Goal: Information Seeking & Learning: Check status

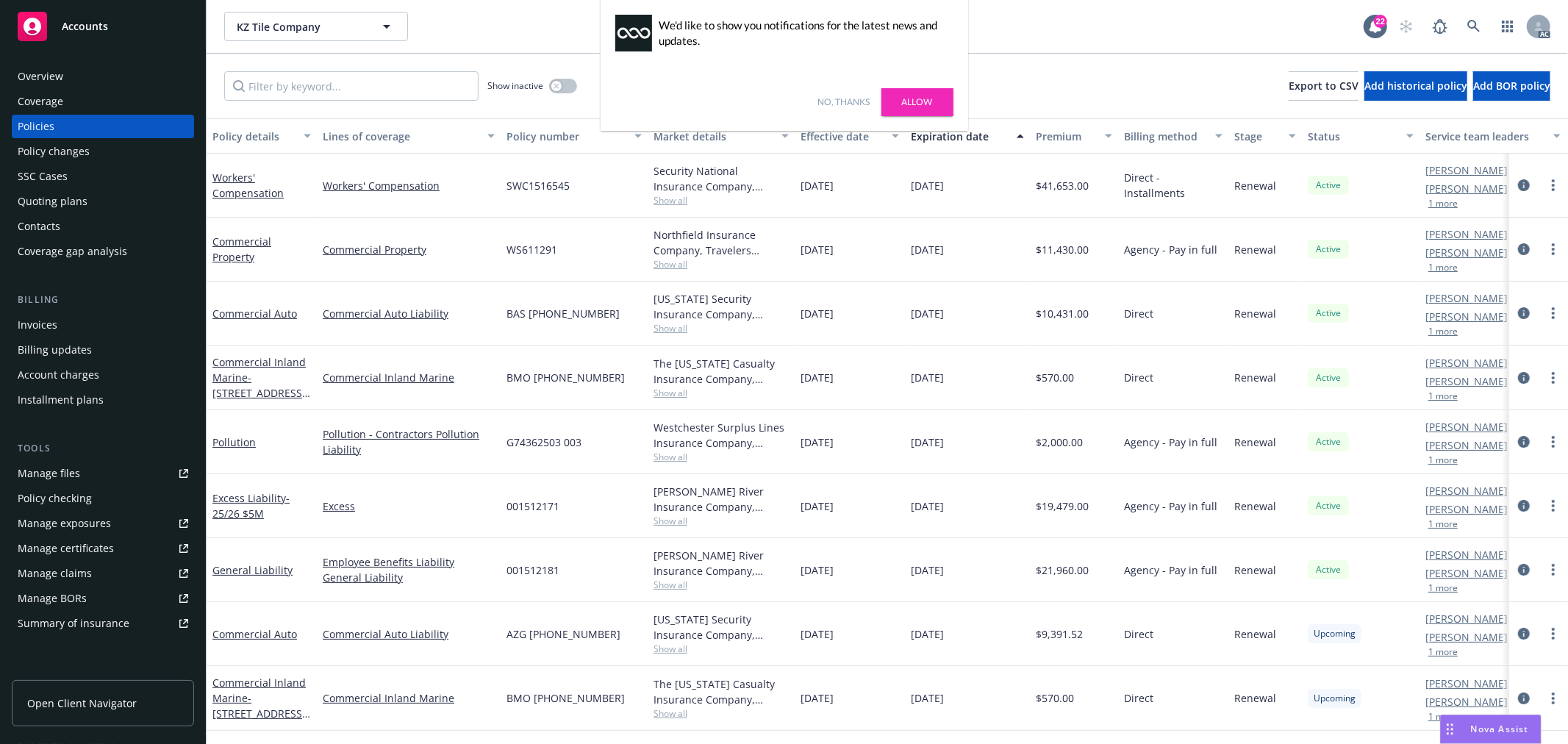
click at [819, 106] on link "No, thanks" at bounding box center [844, 101] width 52 height 13
click at [1436, 206] on button "1 more" at bounding box center [1443, 203] width 29 height 9
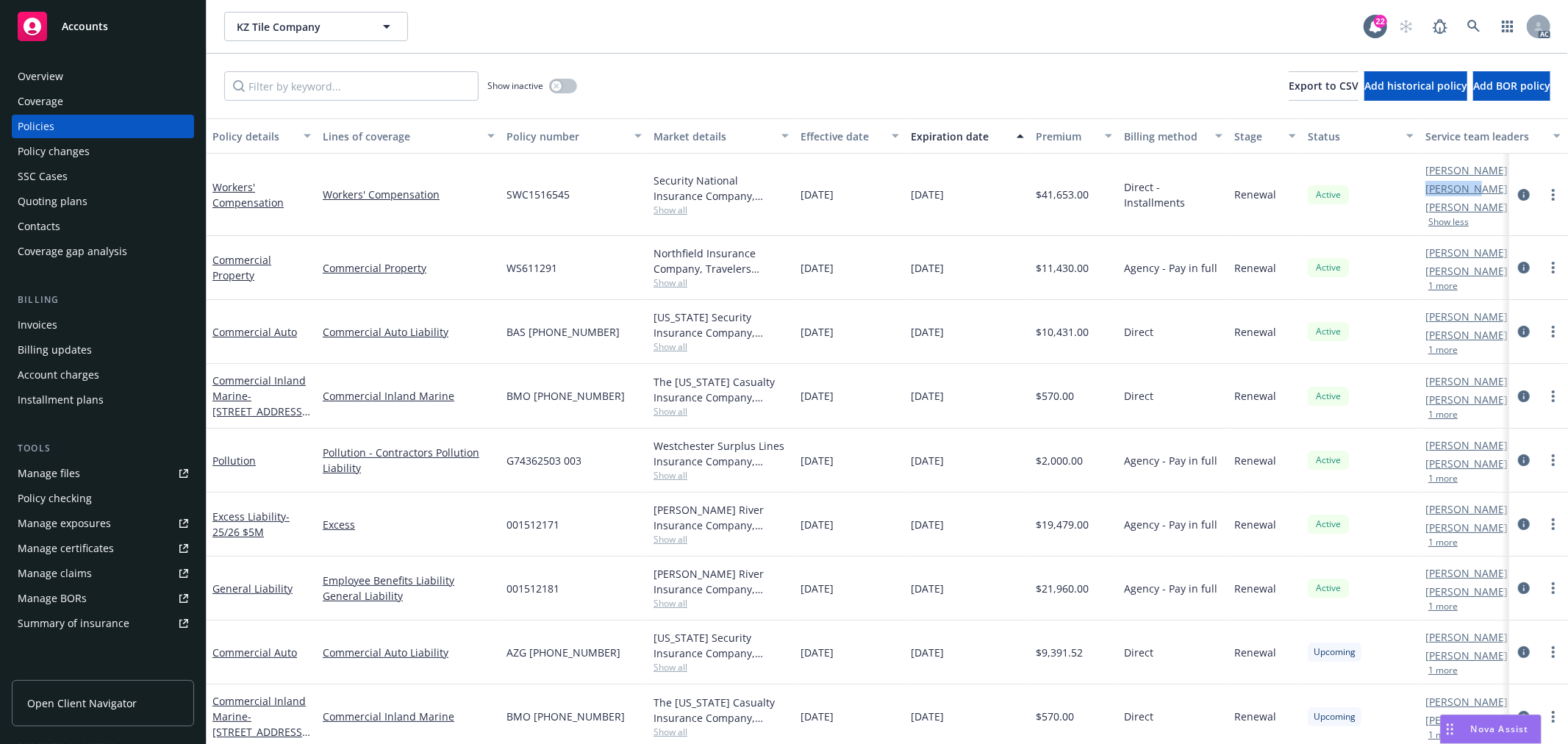
drag, startPoint x: 1421, startPoint y: 195, endPoint x: 1479, endPoint y: 189, distance: 58.3
click at [1479, 189] on div "Denisse Gonzales AC Marlowe Milo AM Ted Gingrich PD Show less" at bounding box center [1493, 195] width 147 height 82
copy link "Marlowe M"
click at [244, 196] on link "Workers' Compensation" at bounding box center [247, 195] width 71 height 29
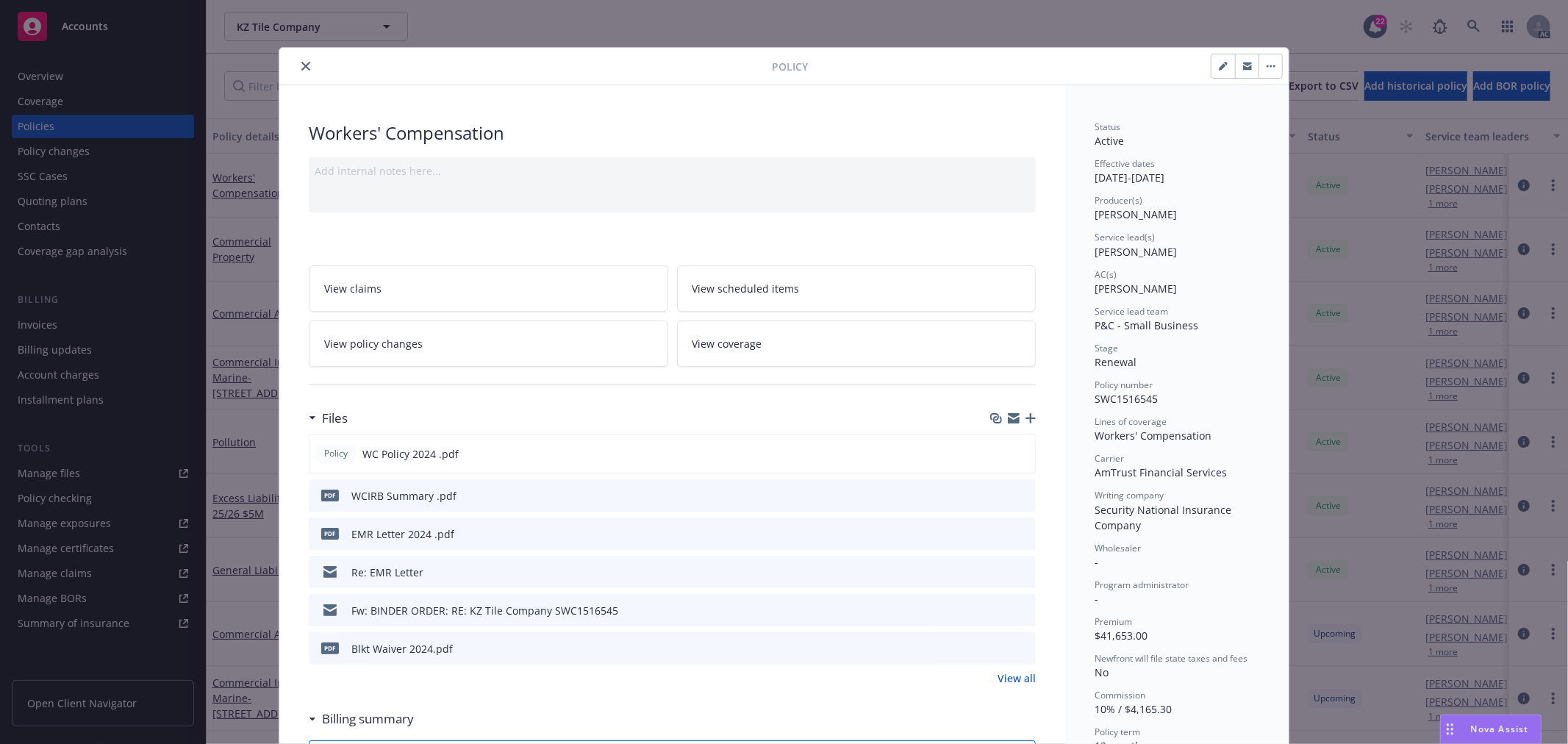
click at [535, 341] on link "View policy changes" at bounding box center [488, 343] width 359 height 47
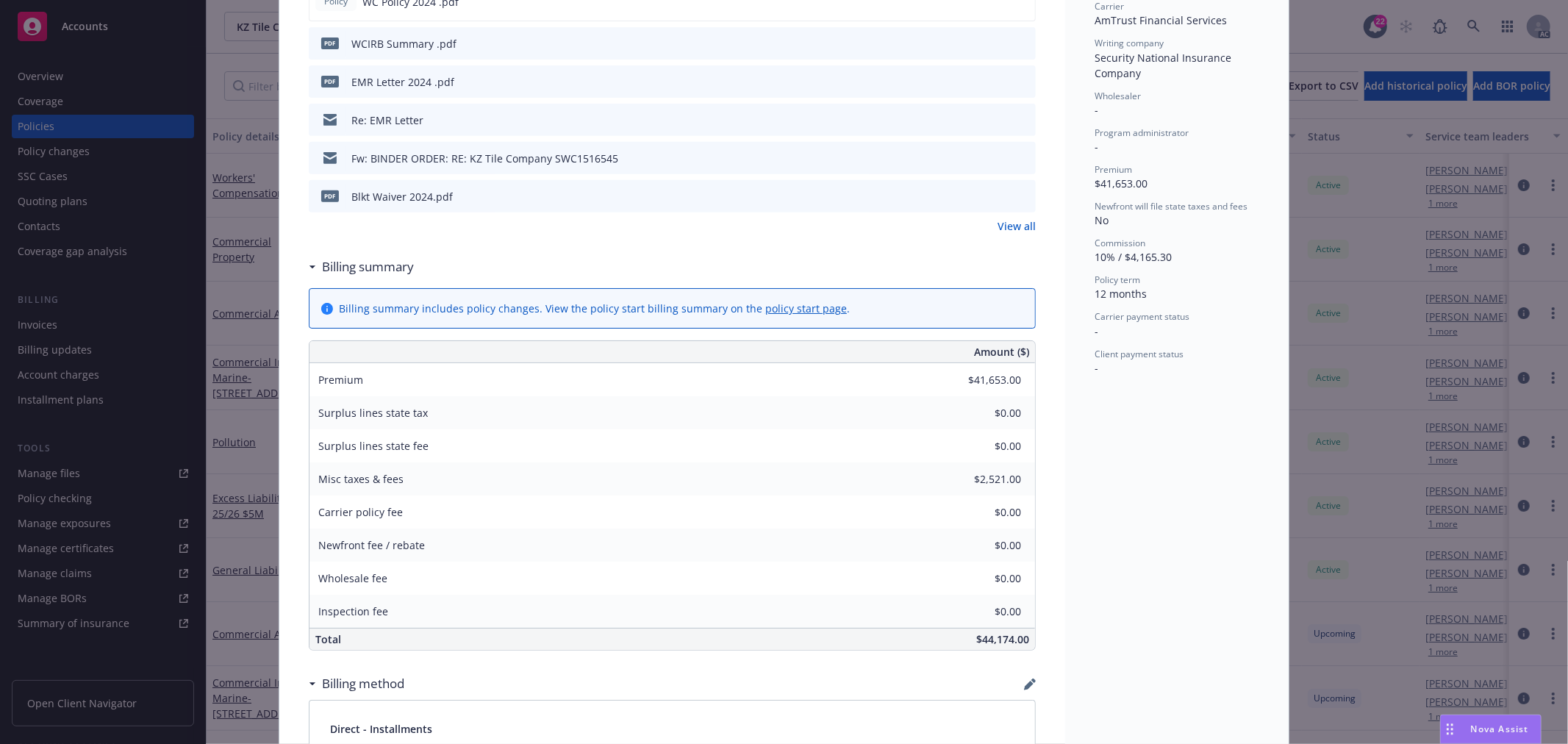
scroll to position [370, 0]
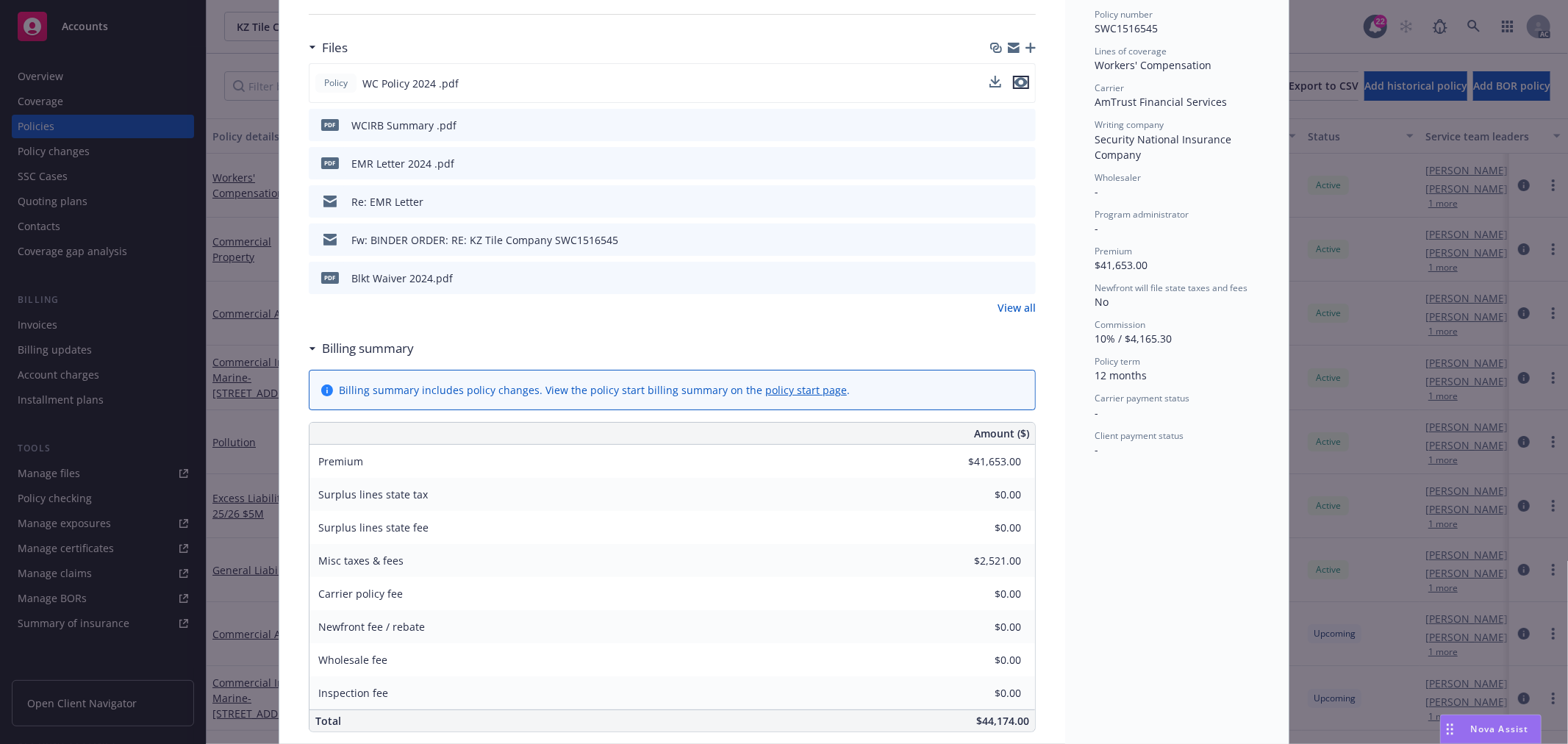
click at [1014, 85] on icon "preview file" at bounding box center [1020, 82] width 13 height 10
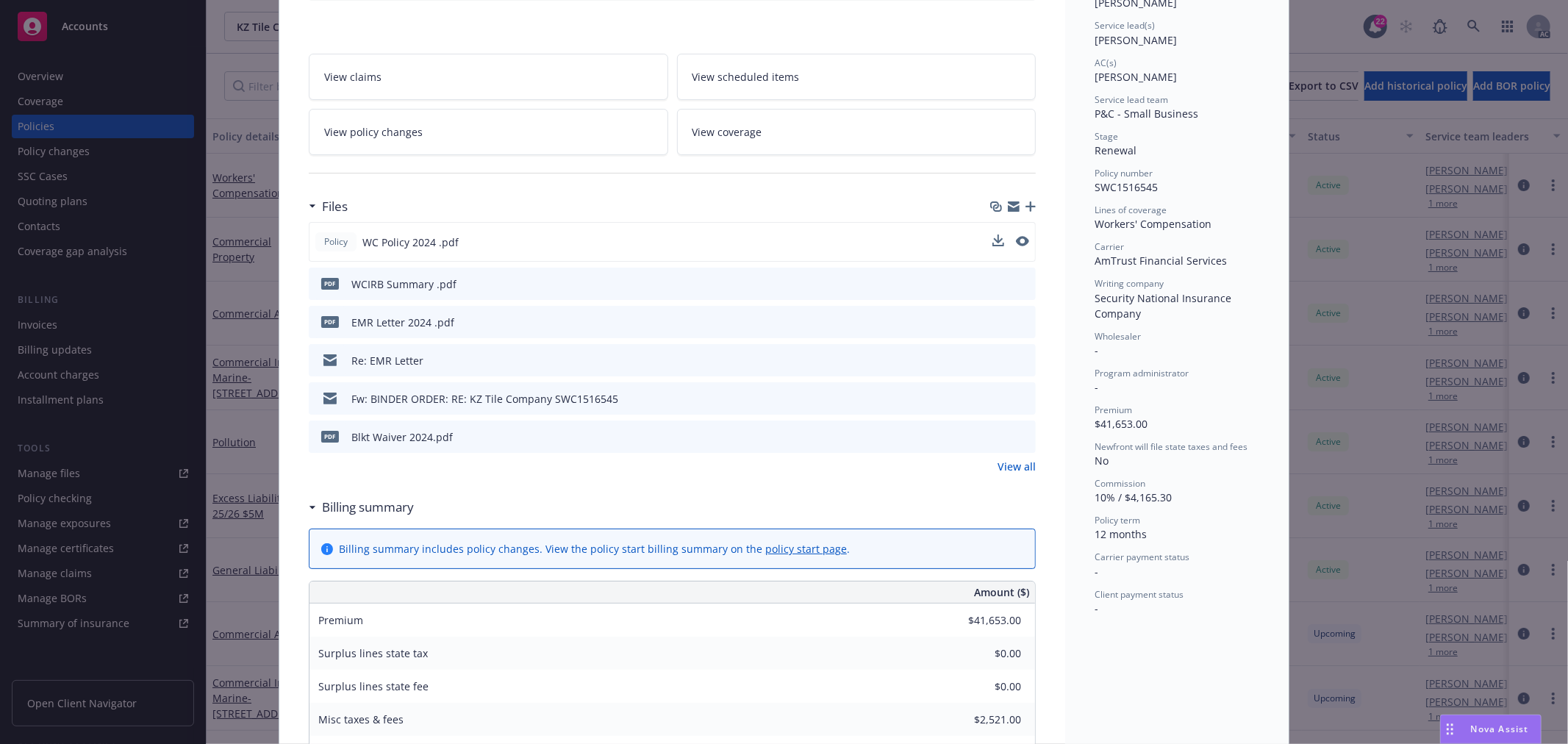
scroll to position [208, 0]
click at [1012, 471] on link "View all" at bounding box center [1017, 471] width 38 height 16
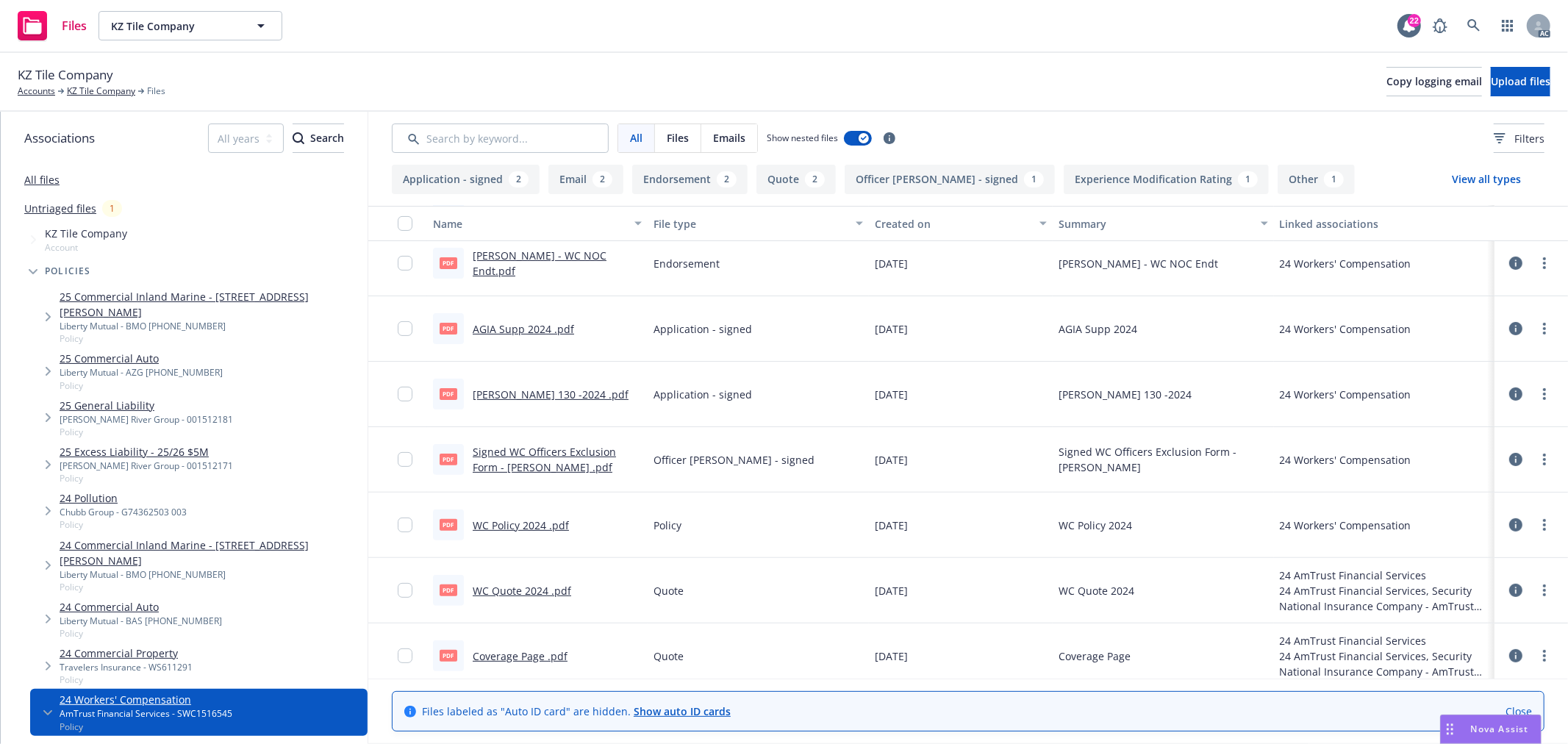
scroll to position [343, 0]
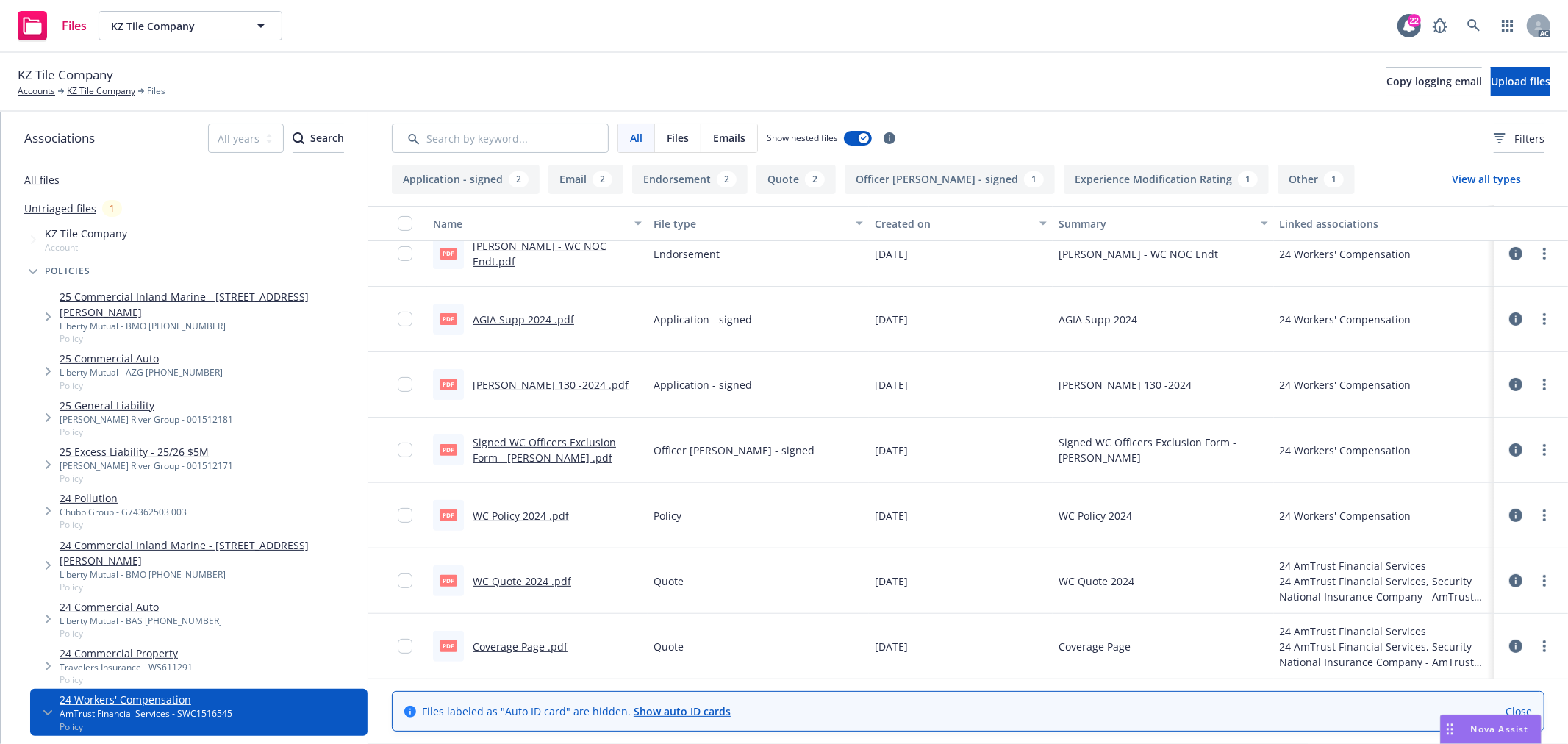
click at [530, 577] on link "WC Quote 2024 .pdf" at bounding box center [522, 580] width 99 height 14
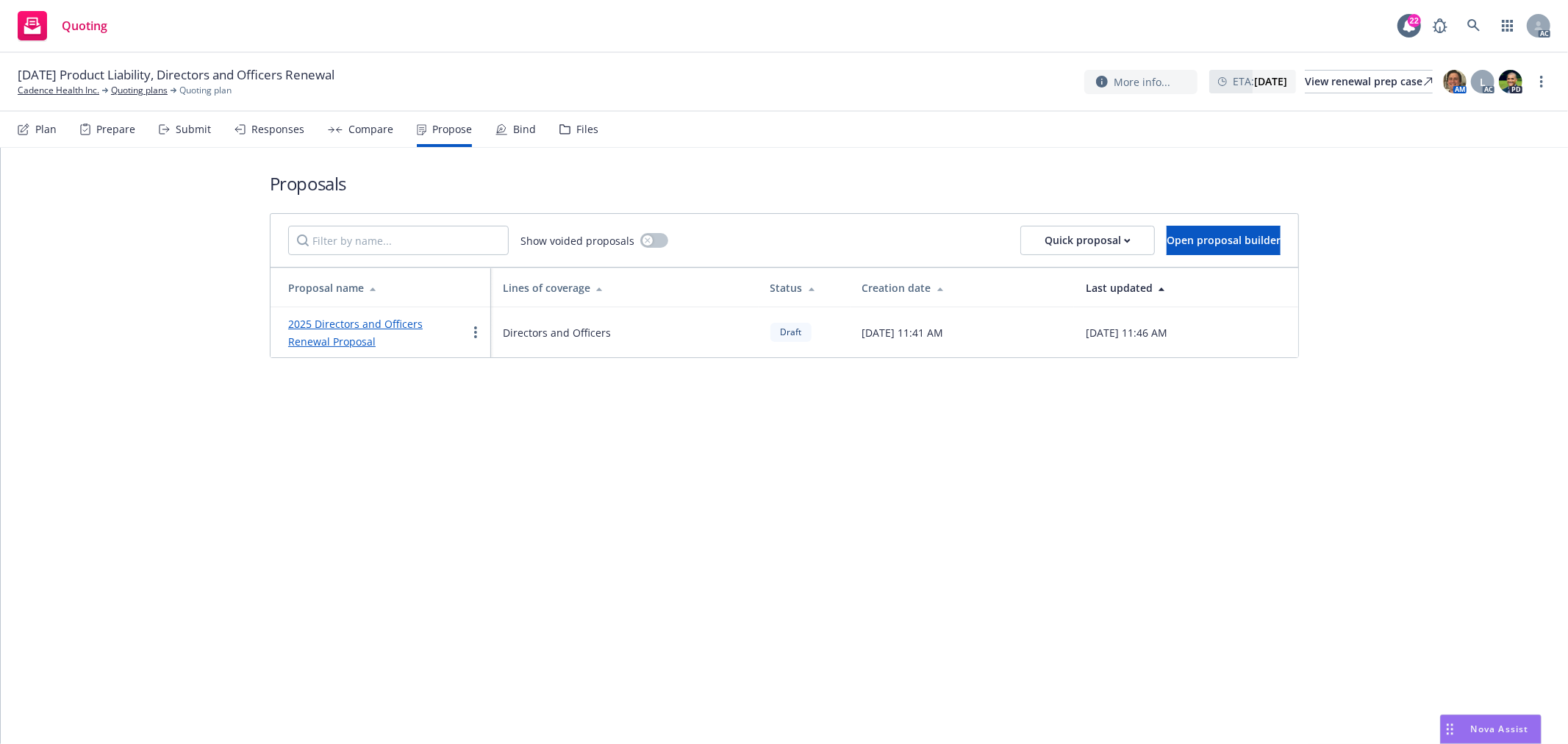
click at [380, 324] on link "2025 Directors and Officers Renewal Proposal" at bounding box center [355, 332] width 134 height 32
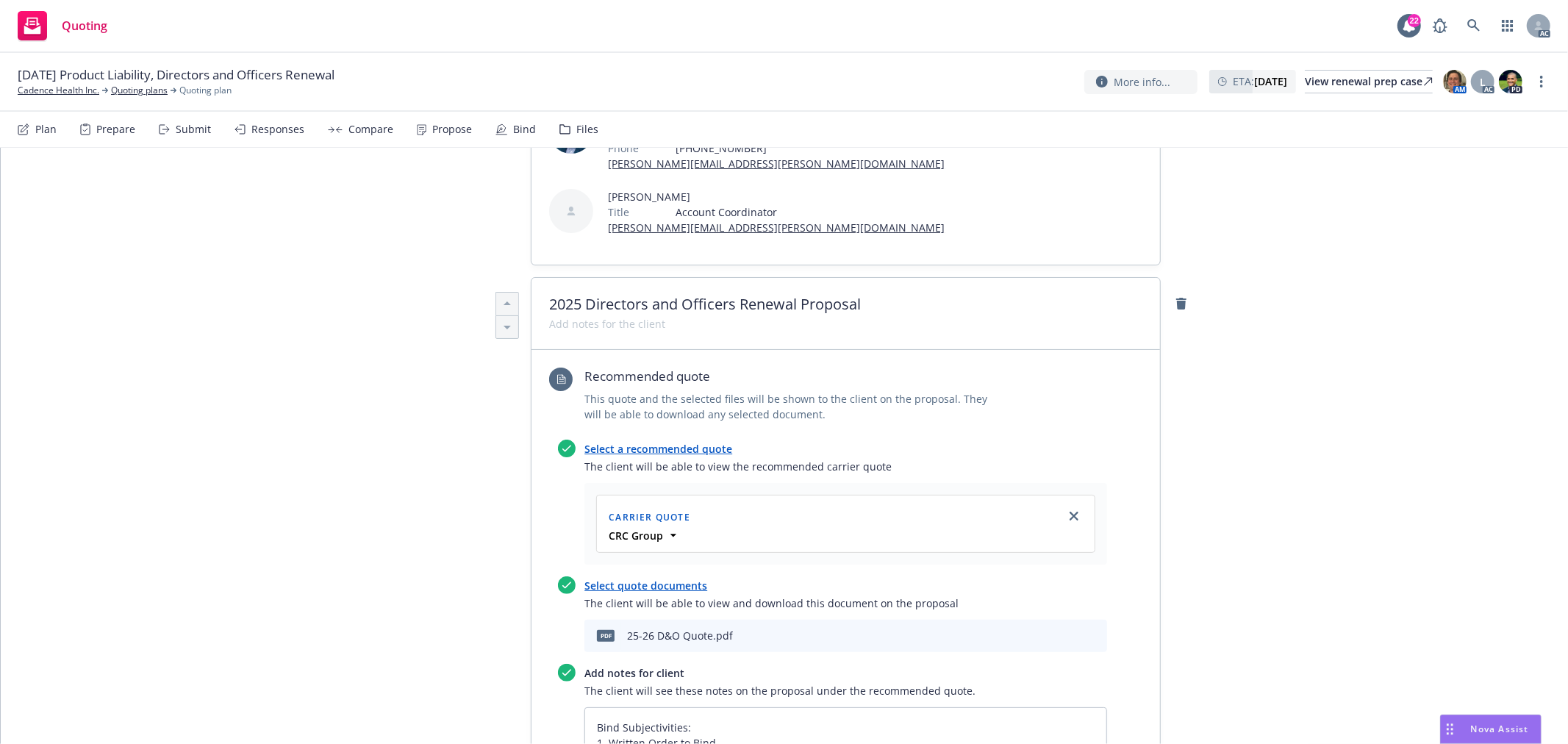
scroll to position [407, 0]
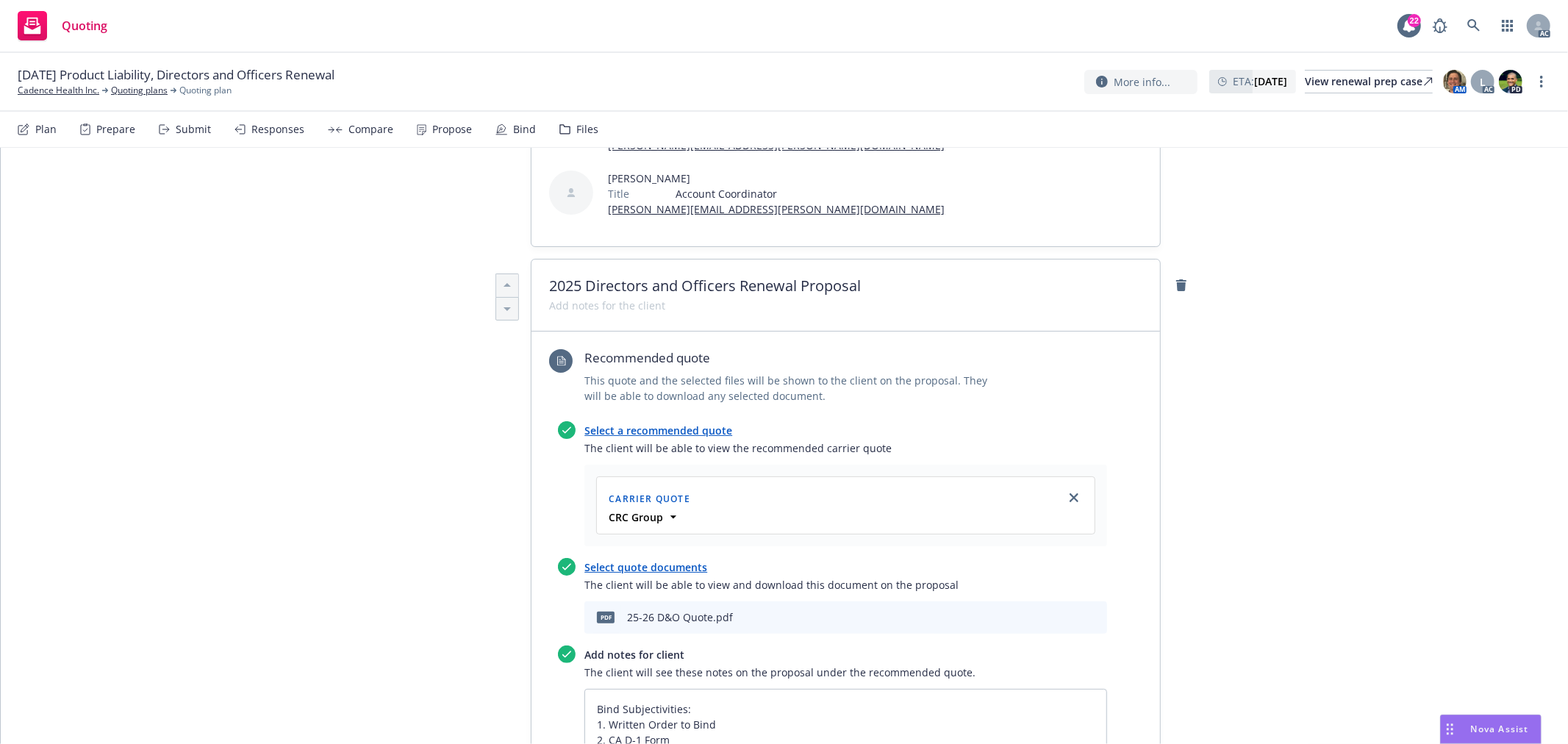
click at [1066, 612] on icon "preview file" at bounding box center [1069, 617] width 13 height 10
type textarea "x"
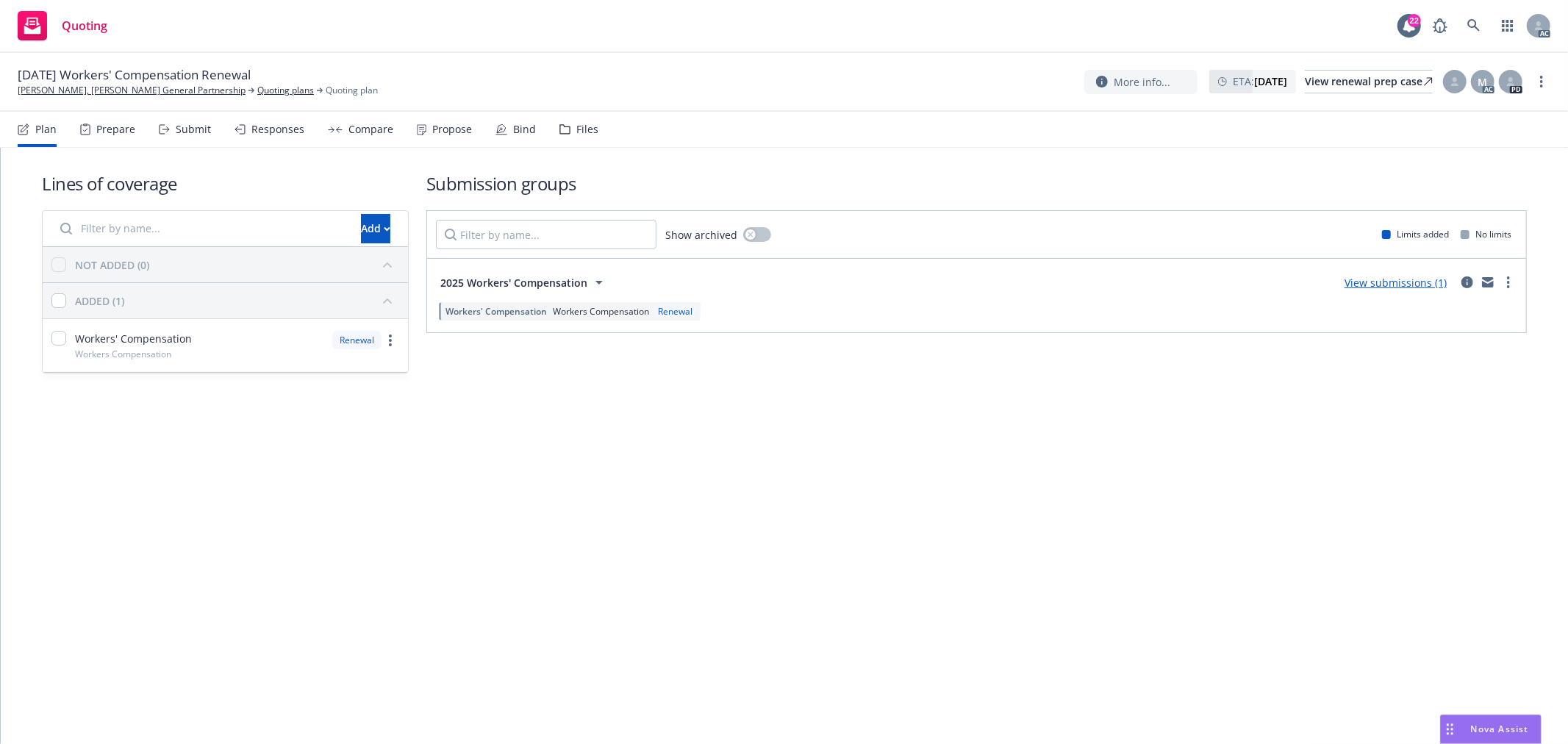
click at [194, 133] on div "Submit" at bounding box center [193, 130] width 35 height 12
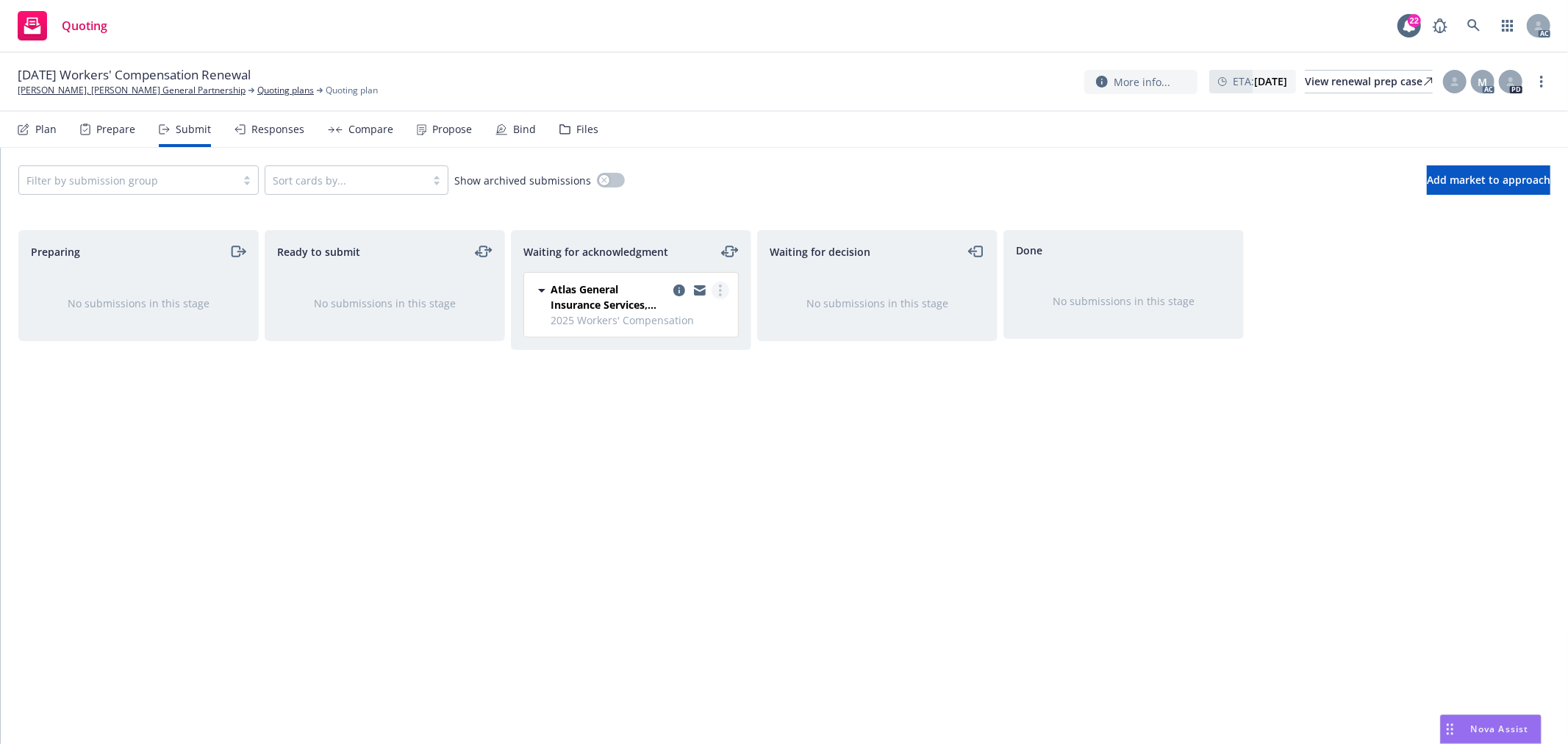
click at [720, 291] on circle "more" at bounding box center [720, 290] width 3 height 3
click at [695, 348] on span "Move back one step" at bounding box center [648, 350] width 133 height 14
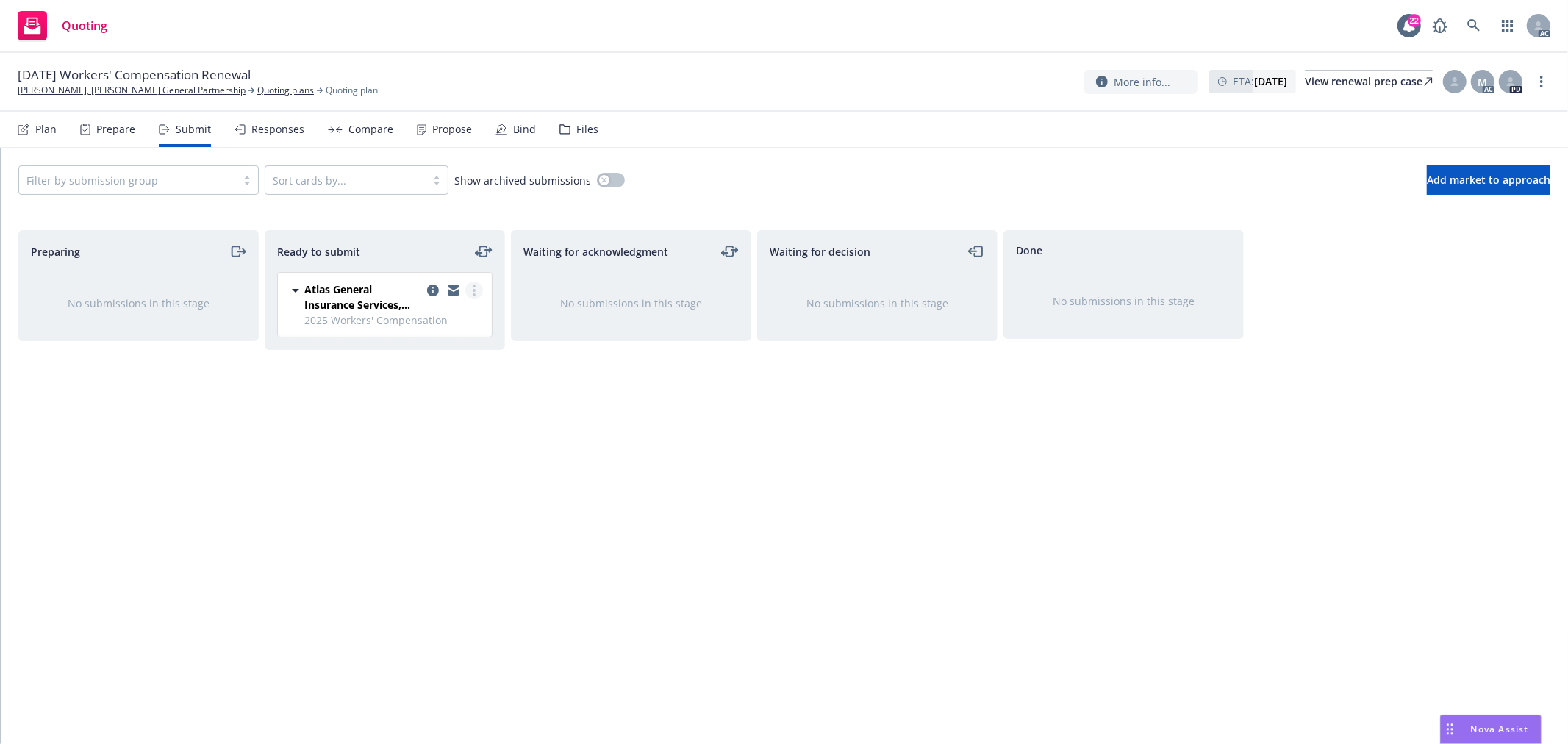
click at [471, 291] on link "more" at bounding box center [474, 290] width 17 height 17
click at [436, 349] on span "Log acknowledgement" at bounding box center [407, 350] width 145 height 14
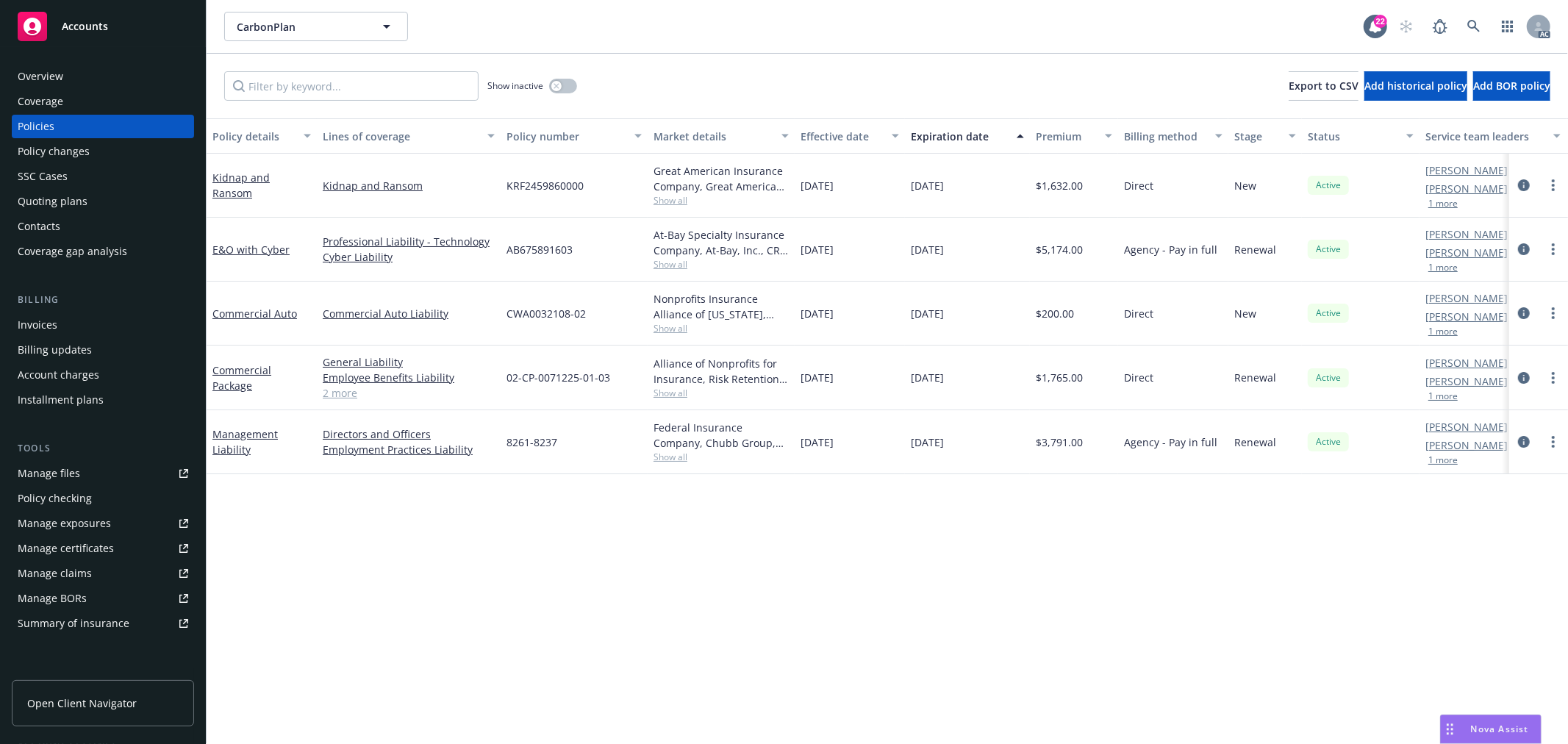
click at [1494, 723] on span "Nova Assist" at bounding box center [1499, 728] width 58 height 12
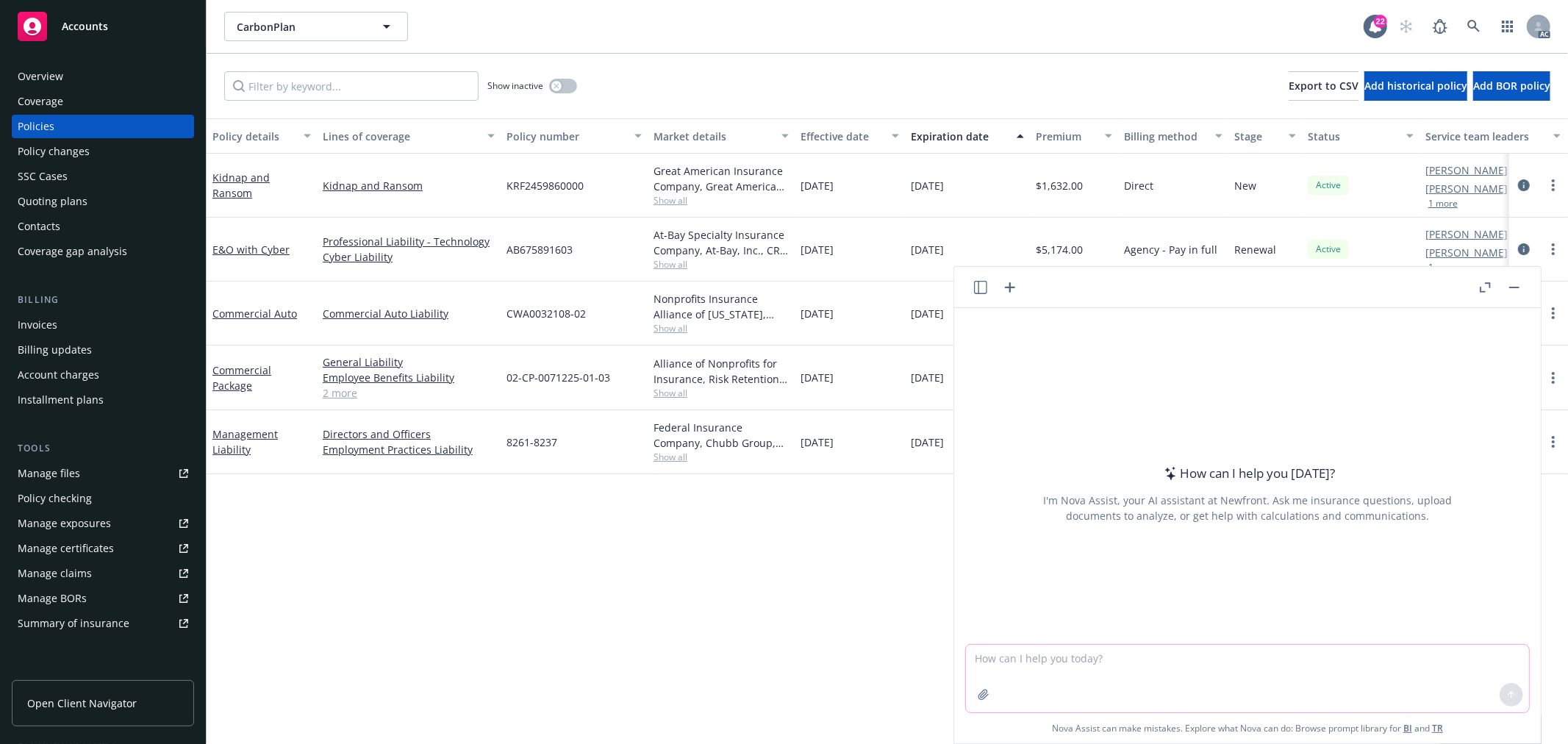
click at [1114, 675] on textarea at bounding box center [1247, 678] width 563 height 67
paste textarea "I'm writing in relation to the D&O insurance renewal for Sonarworks Investments…"
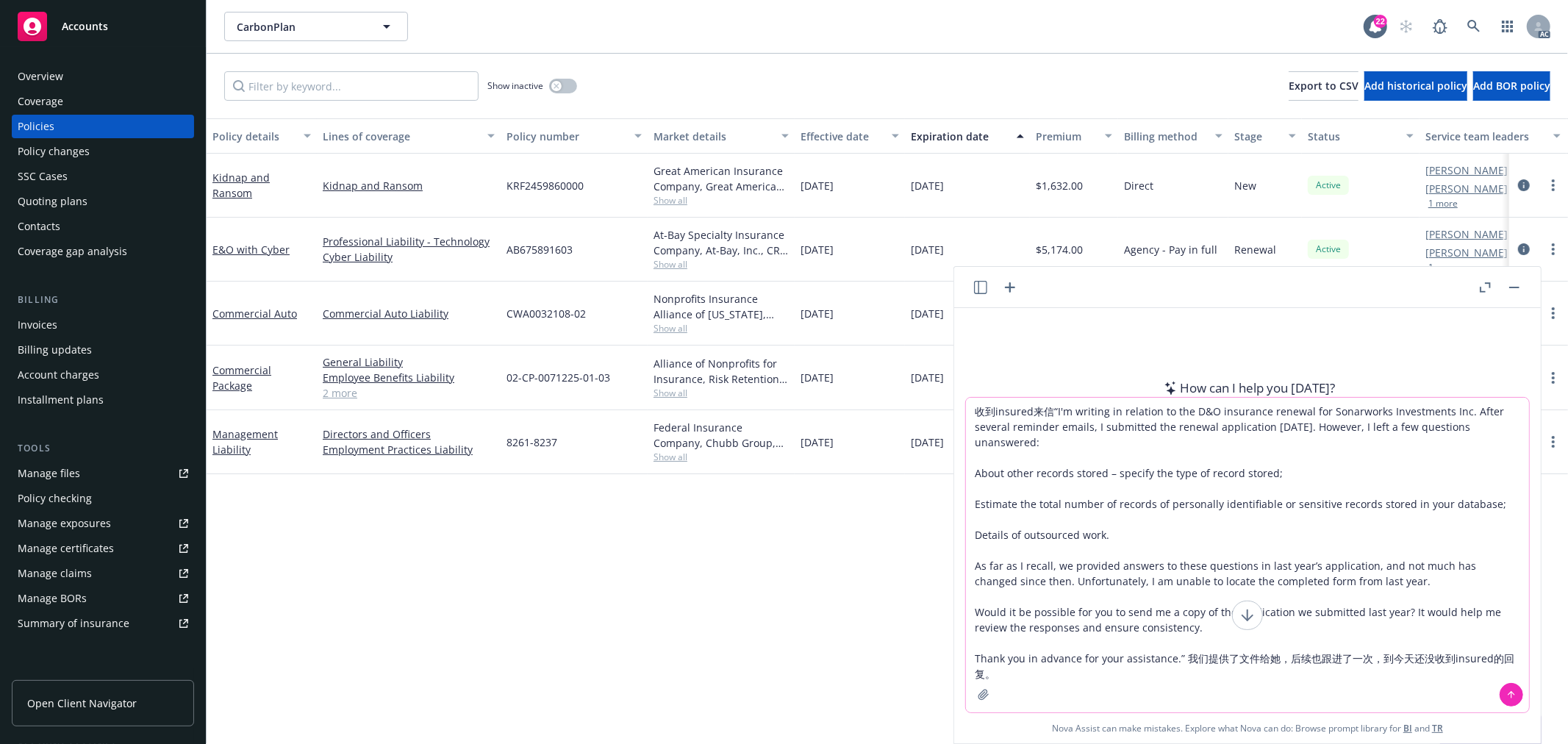
click at [1174, 657] on textarea "收到insured来信“I'm writing in relation to the D&O insurance renewal for Sonarworks…" at bounding box center [1247, 555] width 563 height 315
click at [1313, 667] on textarea "收到insured来信“I'm writing in relation to the D&O insurance renewal for Sonarworks…" at bounding box center [1247, 555] width 563 height 315
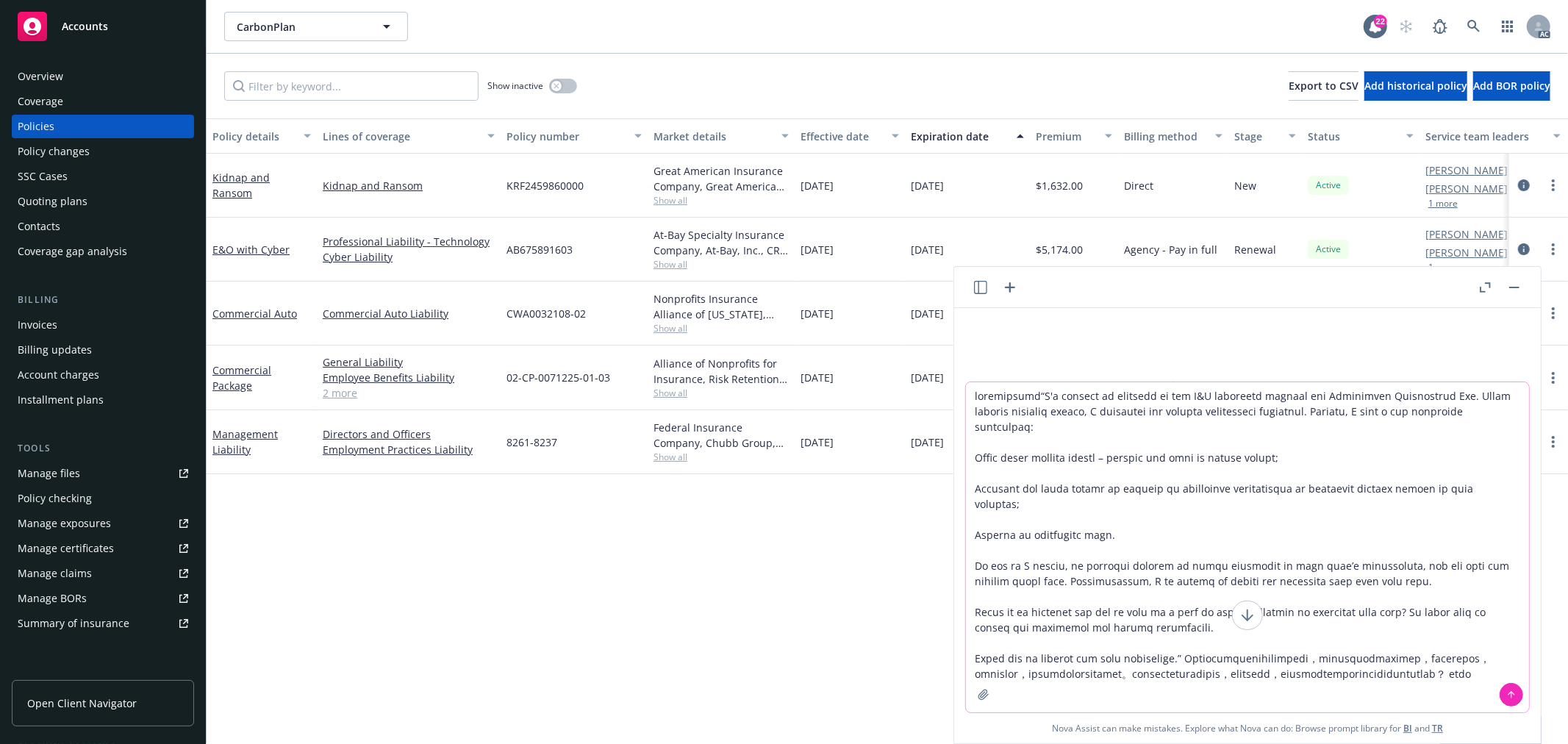
type textarea "收到insured来信“I'm writing in relation to the D&O insurance renewal for Sonarworks…"
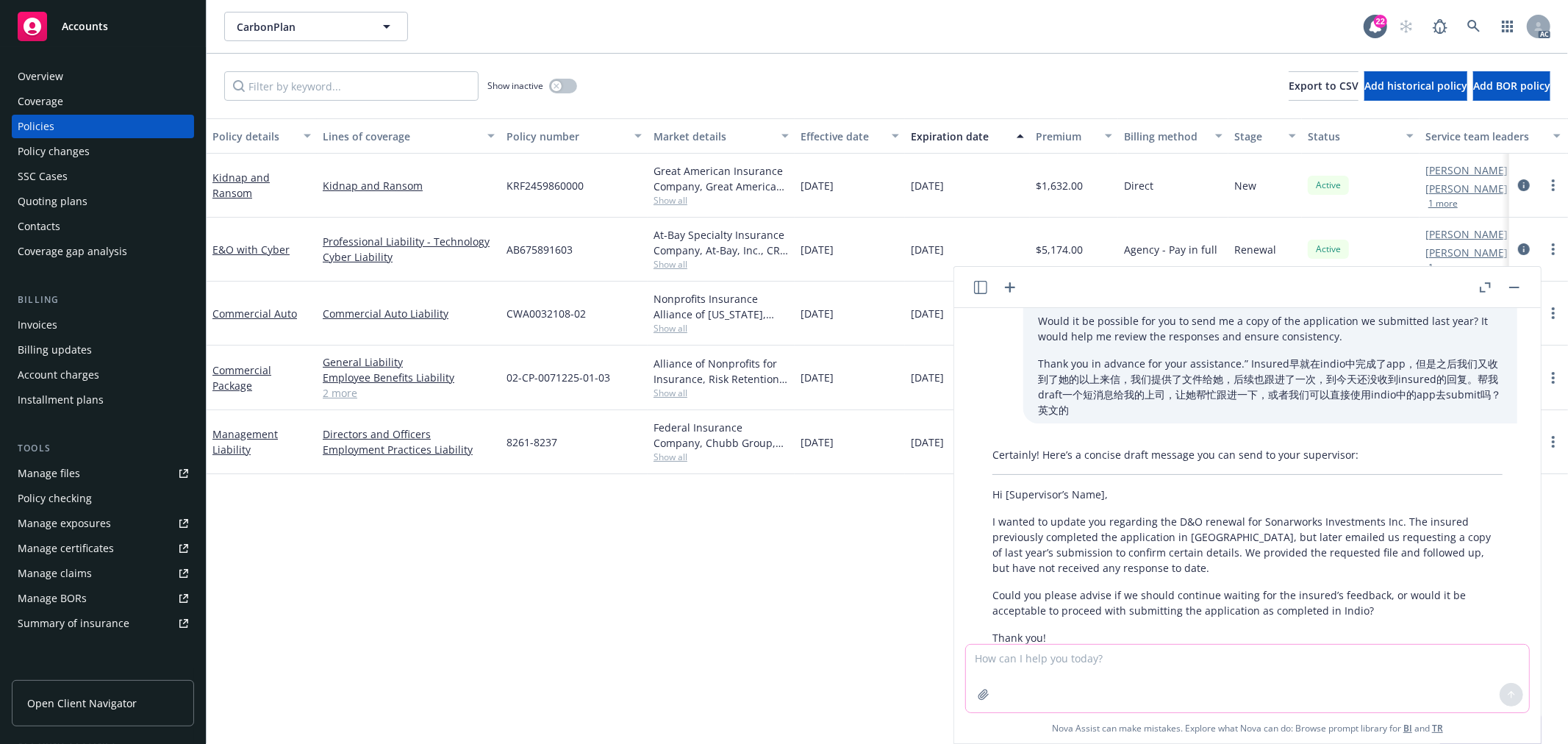
scroll to position [292, 0]
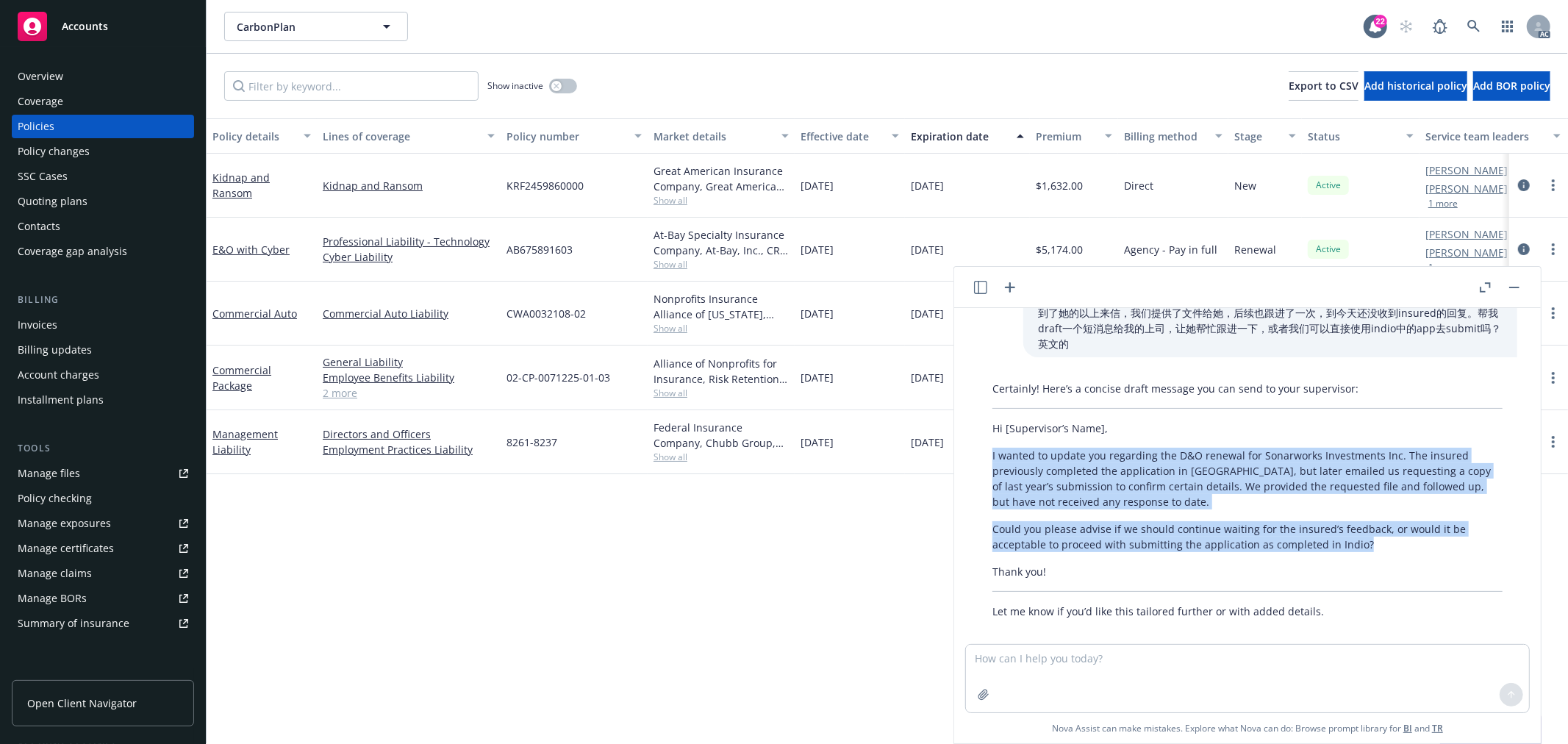
drag, startPoint x: 1378, startPoint y: 527, endPoint x: 987, endPoint y: 444, distance: 399.7
click at [987, 444] on div "Certainly! Here’s a concise draft message you can send to your supervisor: Hi […" at bounding box center [1247, 499] width 539 height 250
copy div "I wanted to update you regarding the D&O renewal for Sonarworks Investments Inc…"
